Goal: Navigation & Orientation: Find specific page/section

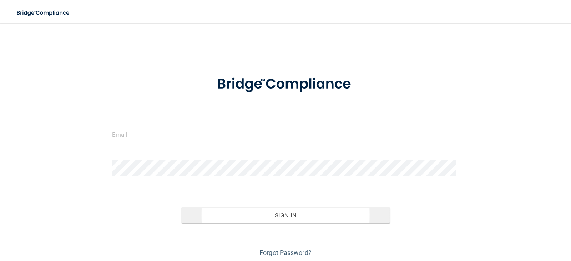
type input "[EMAIL_ADDRESS][DOMAIN_NAME]"
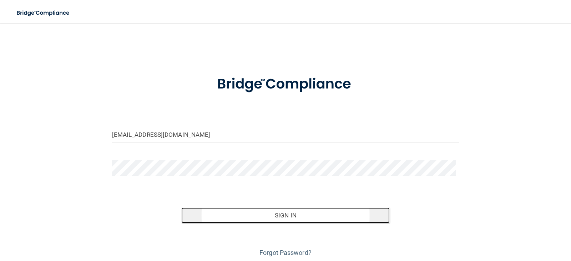
click at [303, 212] on button "Sign In" at bounding box center [285, 215] width 208 height 16
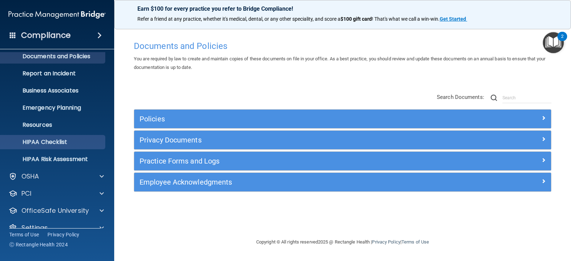
scroll to position [35, 0]
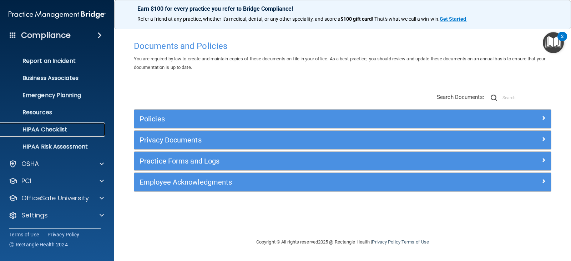
click at [65, 130] on p "HIPAA Checklist" at bounding box center [53, 129] width 97 height 7
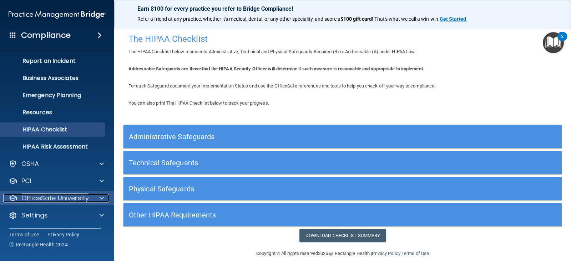
click at [77, 202] on p "OfficeSafe University" at bounding box center [54, 198] width 67 height 9
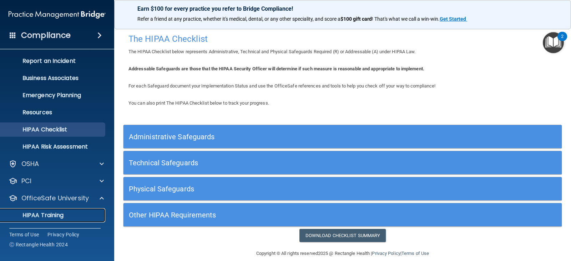
click at [60, 212] on p "HIPAA Training" at bounding box center [34, 215] width 59 height 7
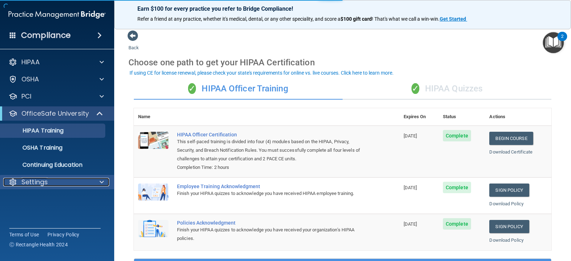
click at [76, 182] on div "Settings" at bounding box center [47, 182] width 89 height 9
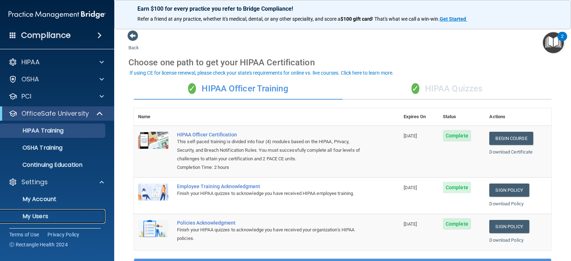
click at [61, 215] on p "My Users" at bounding box center [53, 216] width 97 height 7
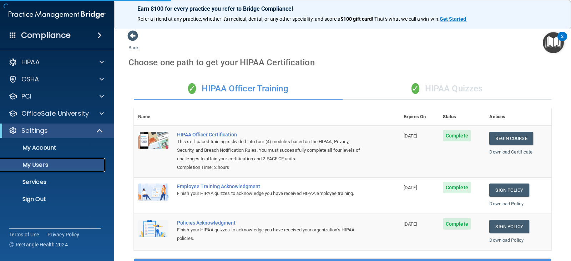
select select "20"
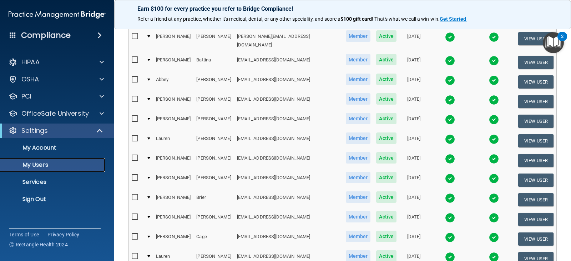
scroll to position [178, 0]
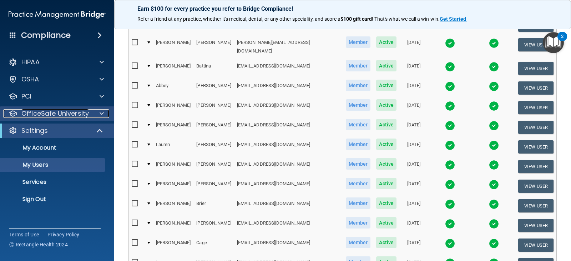
click at [73, 111] on p "OfficeSafe University" at bounding box center [54, 113] width 67 height 9
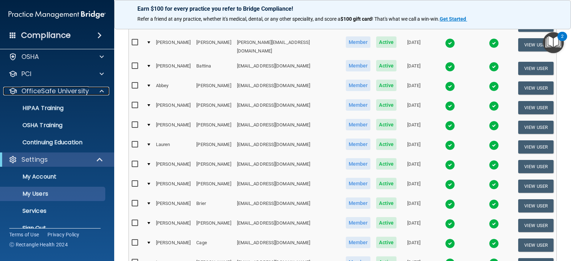
scroll to position [0, 0]
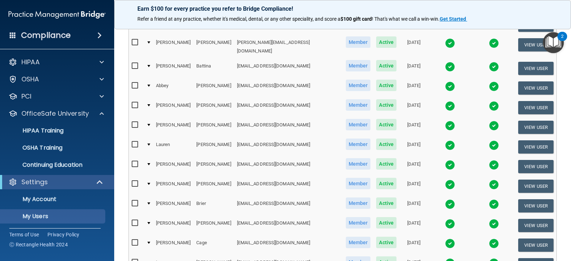
click at [98, 34] on span at bounding box center [99, 35] width 4 height 9
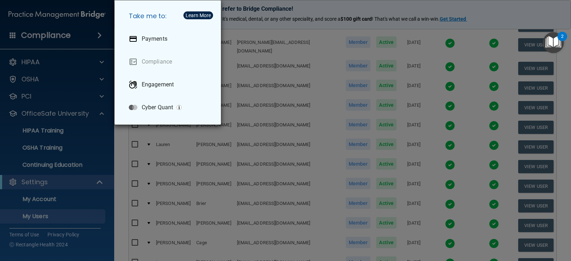
drag, startPoint x: 73, startPoint y: 37, endPoint x: 68, endPoint y: 50, distance: 13.3
click at [72, 40] on div "Take me to: Payments Compliance Engagement Cyber Quant" at bounding box center [285, 130] width 571 height 261
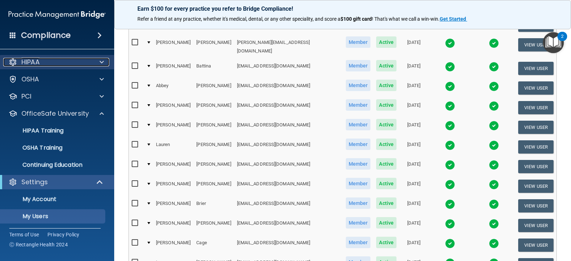
click at [64, 58] on div "HIPAA" at bounding box center [47, 62] width 89 height 9
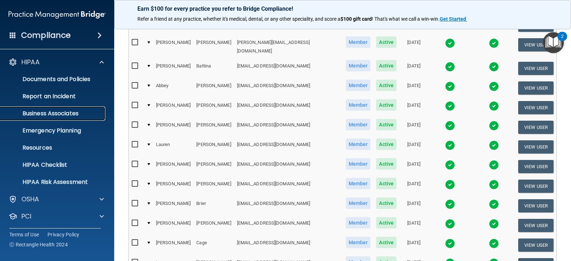
click at [65, 115] on p "Business Associates" at bounding box center [53, 113] width 97 height 7
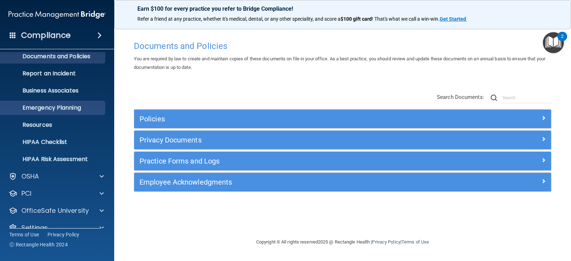
scroll to position [35, 0]
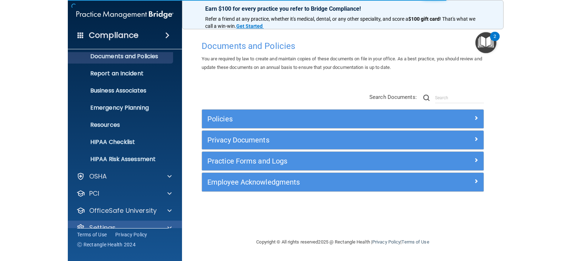
scroll to position [35, 0]
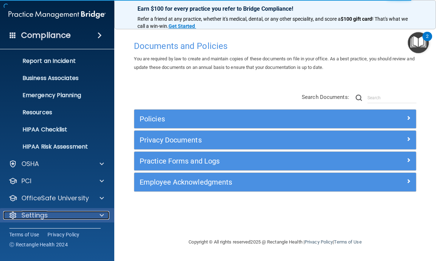
click at [101, 212] on span at bounding box center [102, 215] width 4 height 9
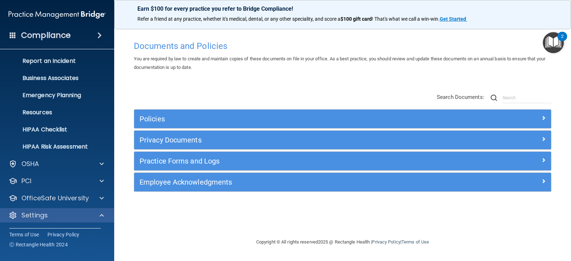
click at [100, 221] on div "Settings" at bounding box center [57, 215] width 115 height 14
click at [99, 217] on div at bounding box center [101, 215] width 18 height 9
click at [59, 220] on div "Settings" at bounding box center [57, 215] width 115 height 14
click at [101, 33] on span at bounding box center [99, 35] width 4 height 9
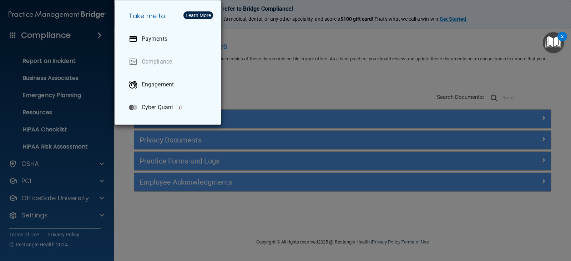
click at [78, 32] on div "Take me to: Payments Compliance Engagement Cyber Quant" at bounding box center [285, 130] width 571 height 261
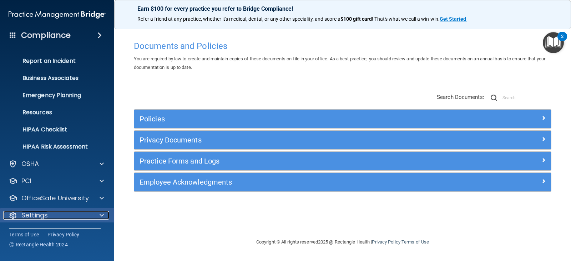
click at [79, 218] on div "Settings" at bounding box center [47, 215] width 89 height 9
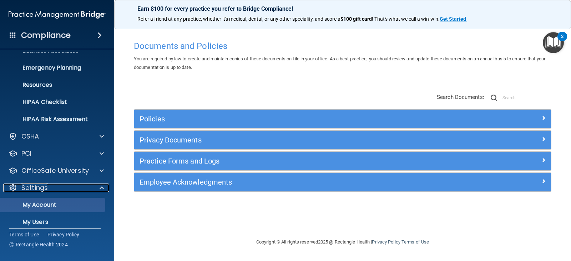
scroll to position [104, 0]
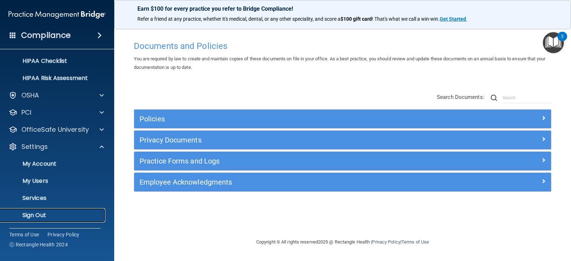
click at [58, 213] on p "Sign Out" at bounding box center [53, 215] width 97 height 7
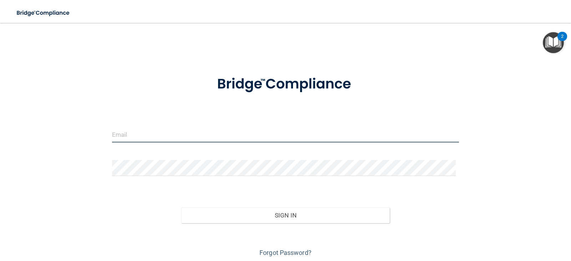
type input "[EMAIL_ADDRESS][DOMAIN_NAME]"
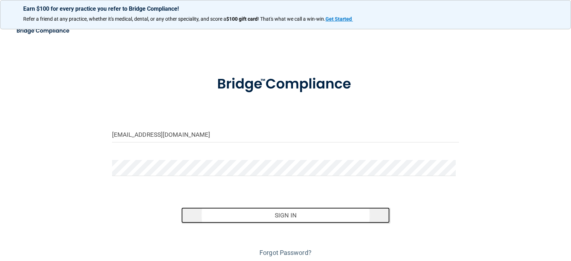
click at [297, 217] on button "Sign In" at bounding box center [285, 215] width 208 height 16
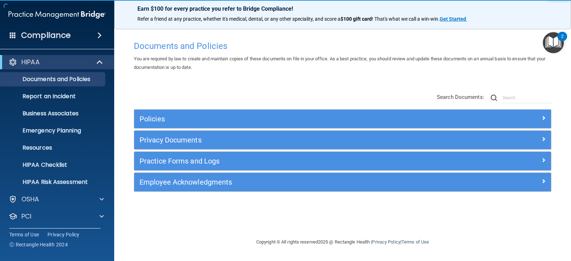
click at [168, 260] on main "Documents and Policies You are required by law to create and maintain copies of…" at bounding box center [342, 142] width 457 height 238
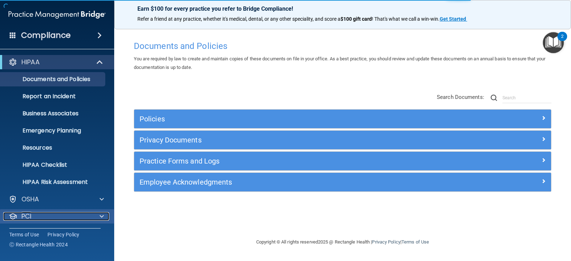
click at [90, 216] on div "PCI" at bounding box center [47, 216] width 89 height 9
click at [100, 215] on span at bounding box center [102, 216] width 4 height 9
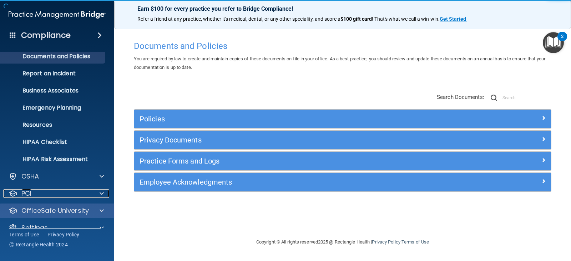
scroll to position [35, 0]
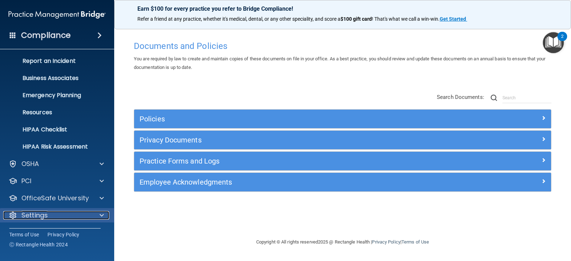
click at [79, 215] on div "Settings" at bounding box center [47, 215] width 89 height 9
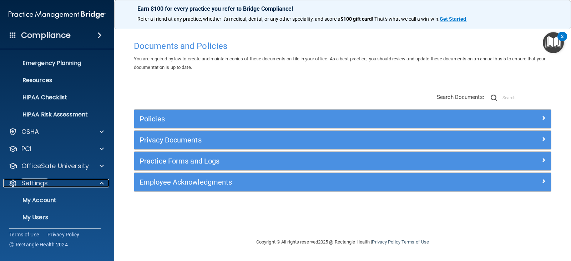
scroll to position [104, 0]
